Goal: Navigation & Orientation: Find specific page/section

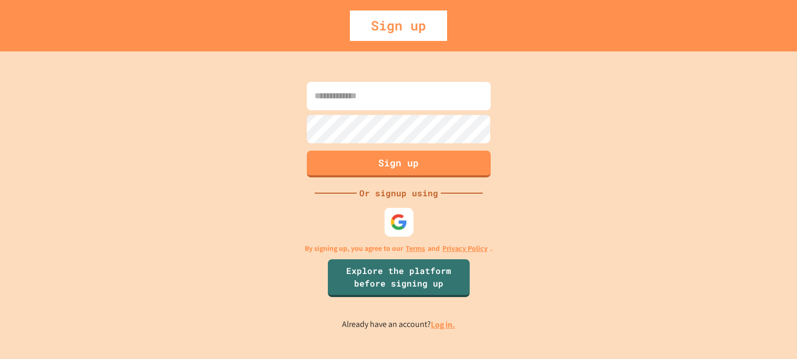
click at [401, 213] on img at bounding box center [398, 221] width 17 height 17
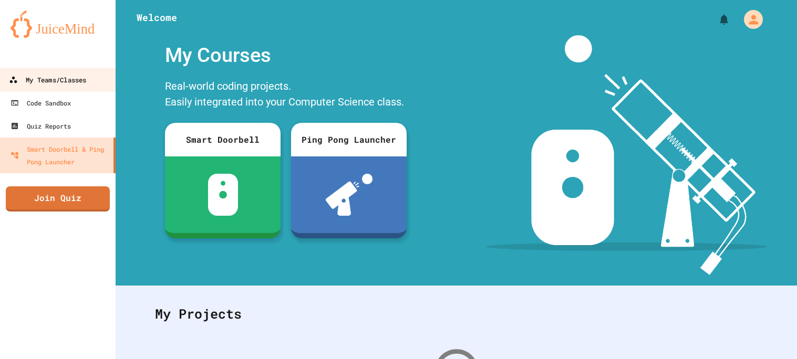
click at [51, 80] on div "My Teams/Classes" at bounding box center [47, 80] width 77 height 13
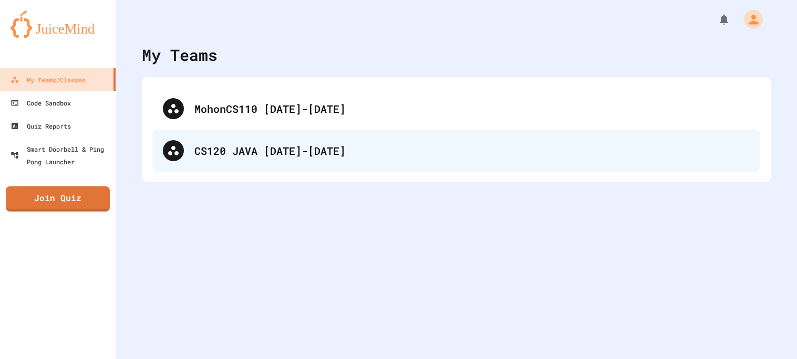
click at [318, 144] on div "CS120 JAVA [DATE]-[DATE]" at bounding box center [471, 151] width 555 height 16
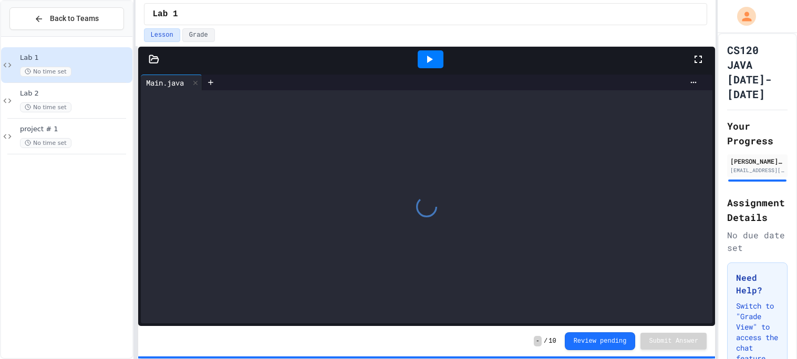
click at [45, 68] on span "No time set" at bounding box center [45, 72] width 51 height 10
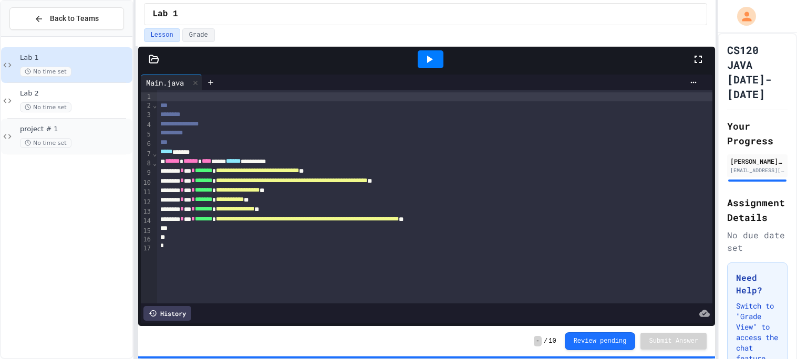
click at [75, 140] on div "No time set" at bounding box center [75, 143] width 110 height 10
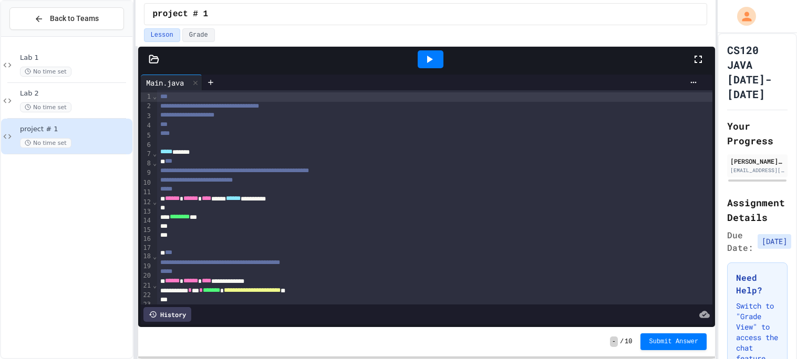
scroll to position [33, 0]
